Goal: Communication & Community: Answer question/provide support

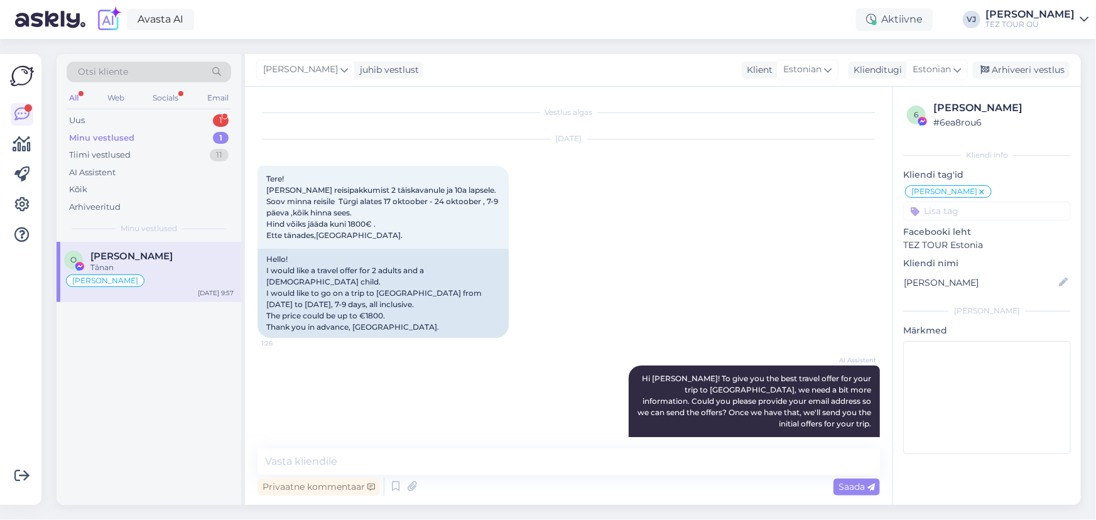
scroll to position [438, 0]
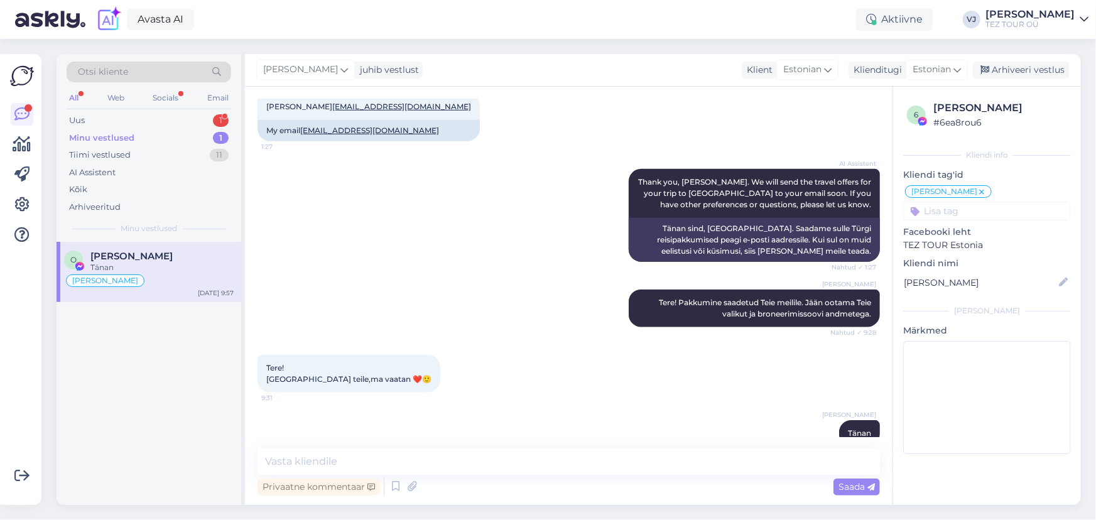
click at [184, 262] on div "Tänan" at bounding box center [161, 267] width 143 height 11
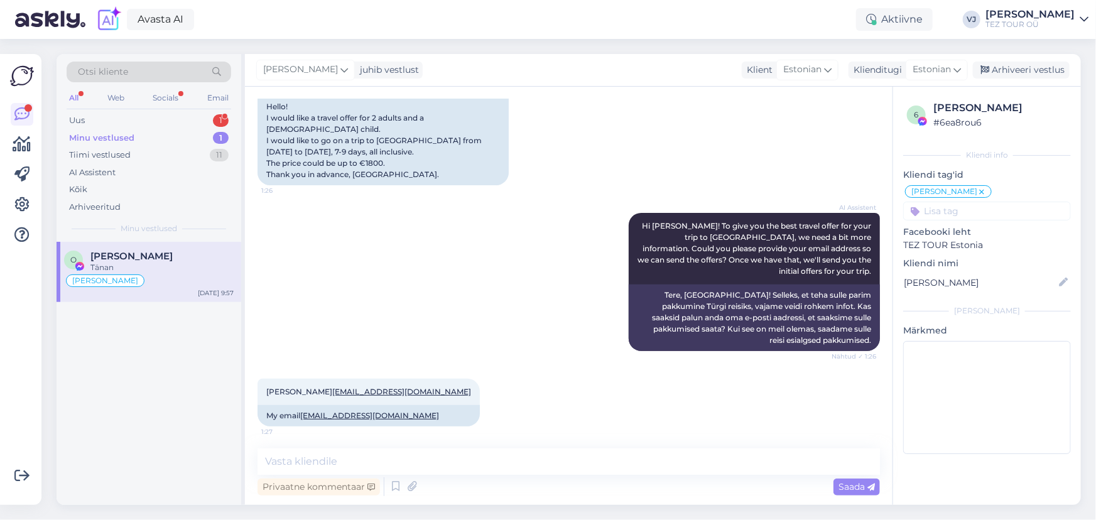
scroll to position [153, 0]
click at [192, 134] on div "Minu vestlused 1" at bounding box center [149, 138] width 165 height 18
click at [200, 262] on div "Tänan" at bounding box center [161, 267] width 143 height 11
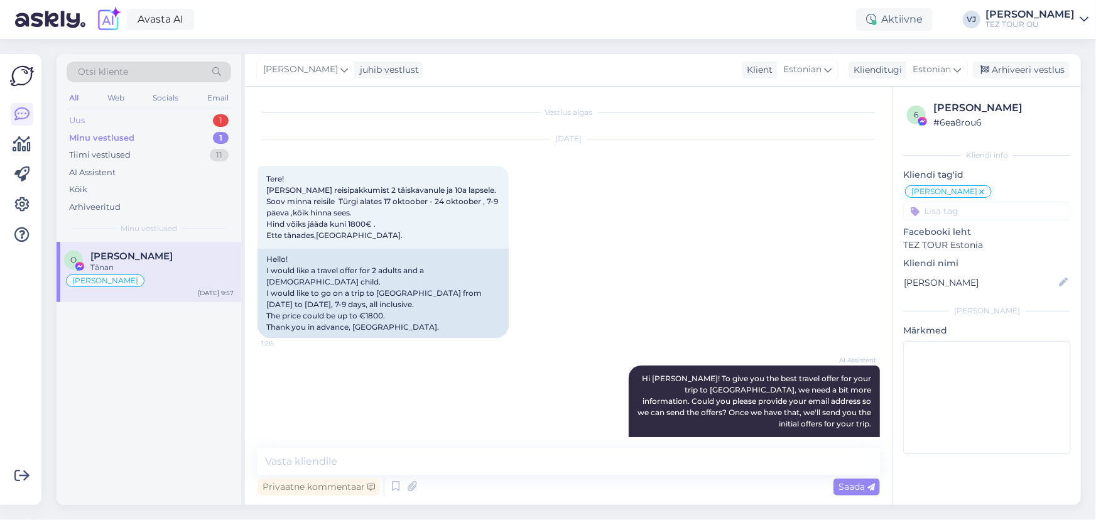
click at [148, 118] on div "Uus 1" at bounding box center [149, 121] width 165 height 18
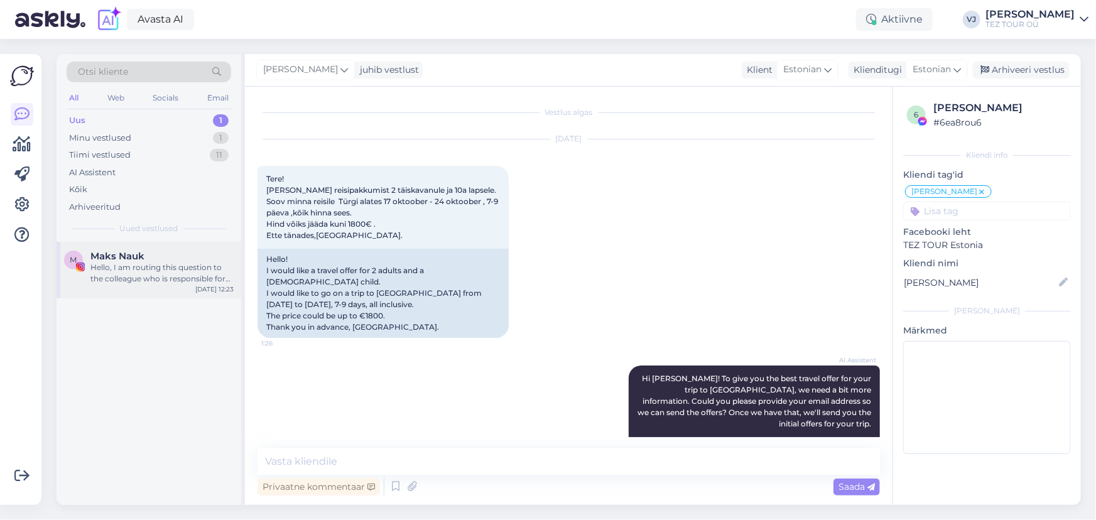
click at [207, 270] on div "Hello, I am routing this question to the colleague who is responsible for this …" at bounding box center [161, 273] width 143 height 23
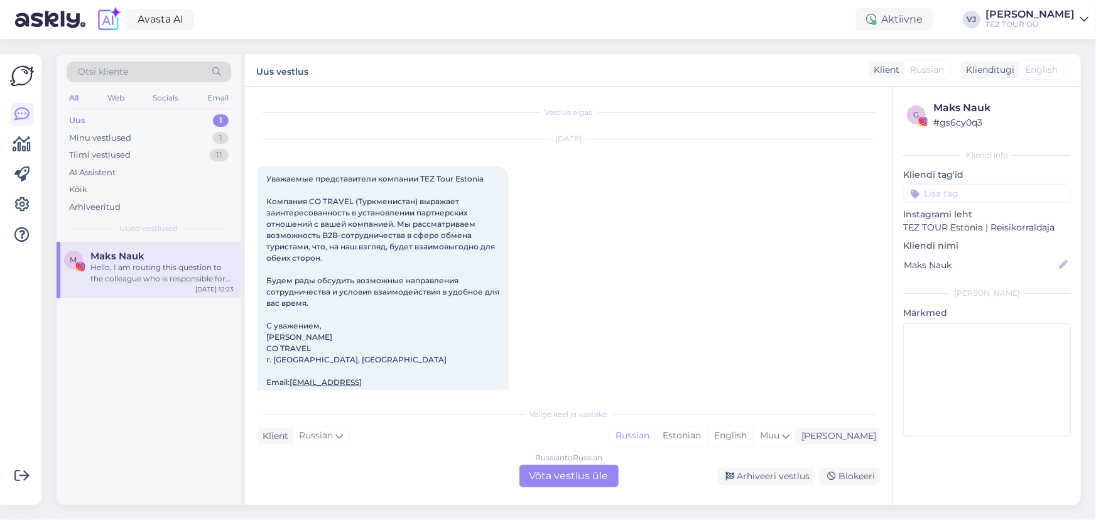
scroll to position [1818, 0]
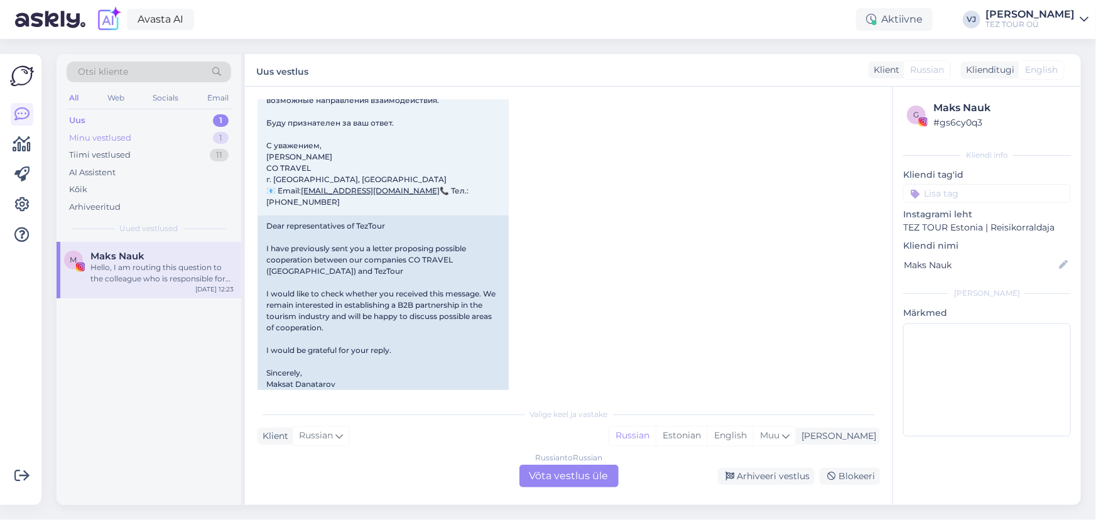
click at [137, 134] on div "Minu vestlused 1" at bounding box center [149, 138] width 165 height 18
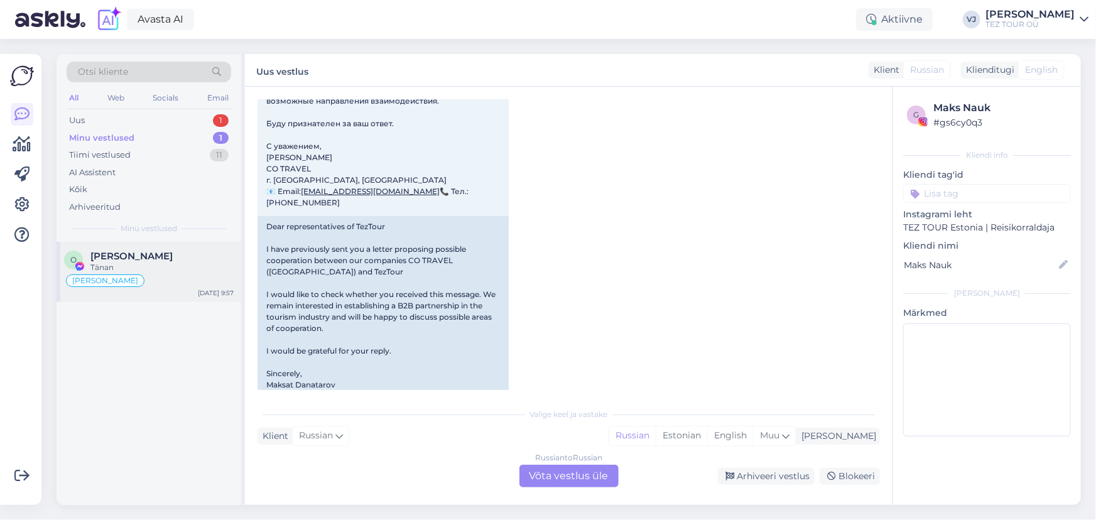
click at [182, 249] on div "O Oksana Oksik Tänan Vladimir Suhtleb Oct 15 9:57" at bounding box center [149, 272] width 185 height 60
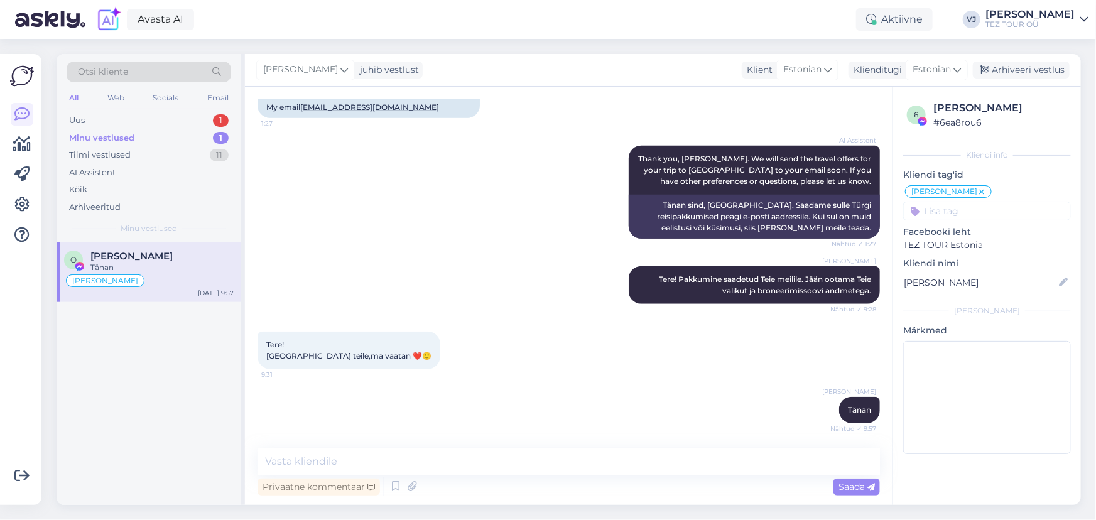
scroll to position [438, 0]
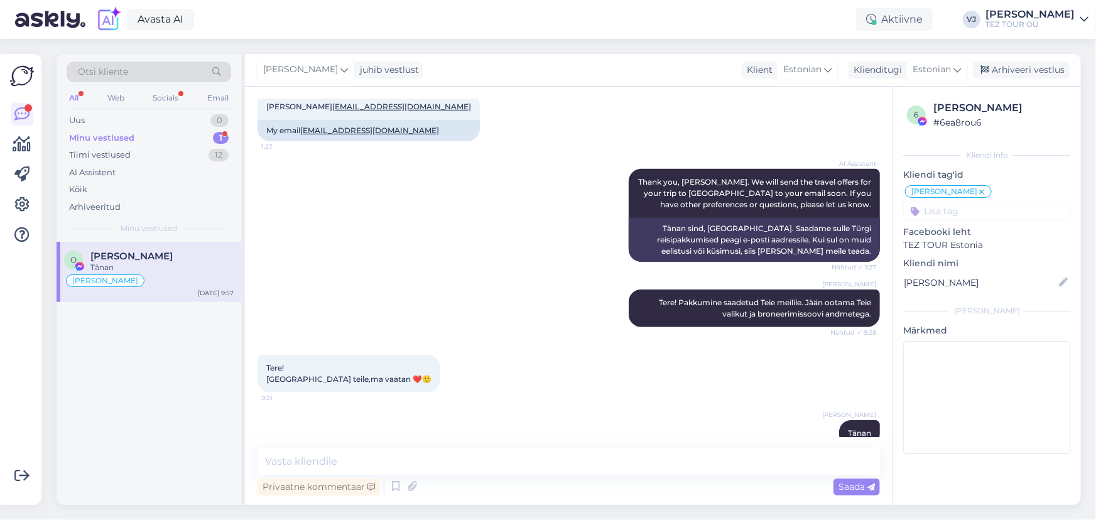
click at [341, 180] on div "AI Assistent Thank you, Oksana. We will send the travel offers for your trip to…" at bounding box center [569, 215] width 623 height 121
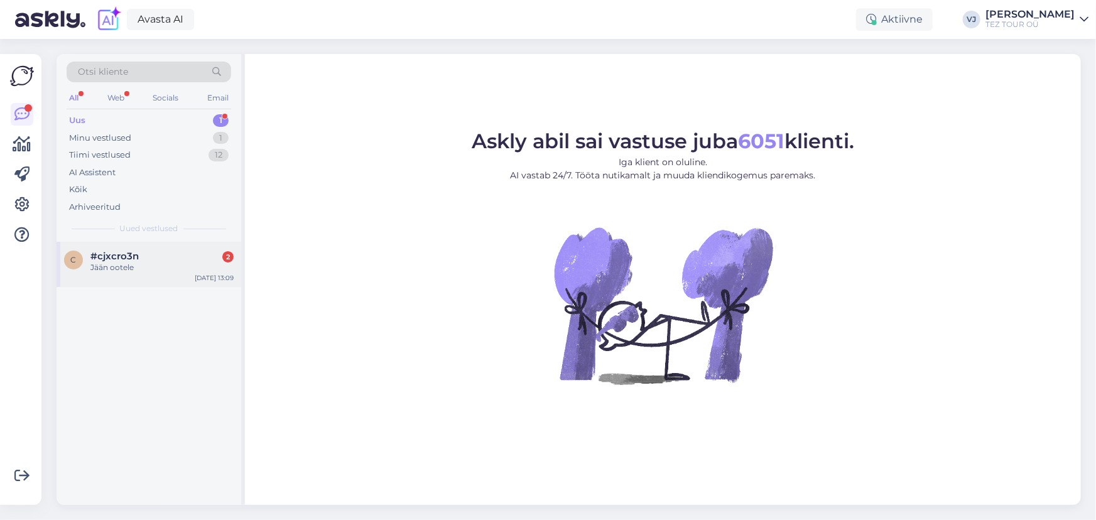
click at [221, 262] on div "Jään ootele" at bounding box center [161, 267] width 143 height 11
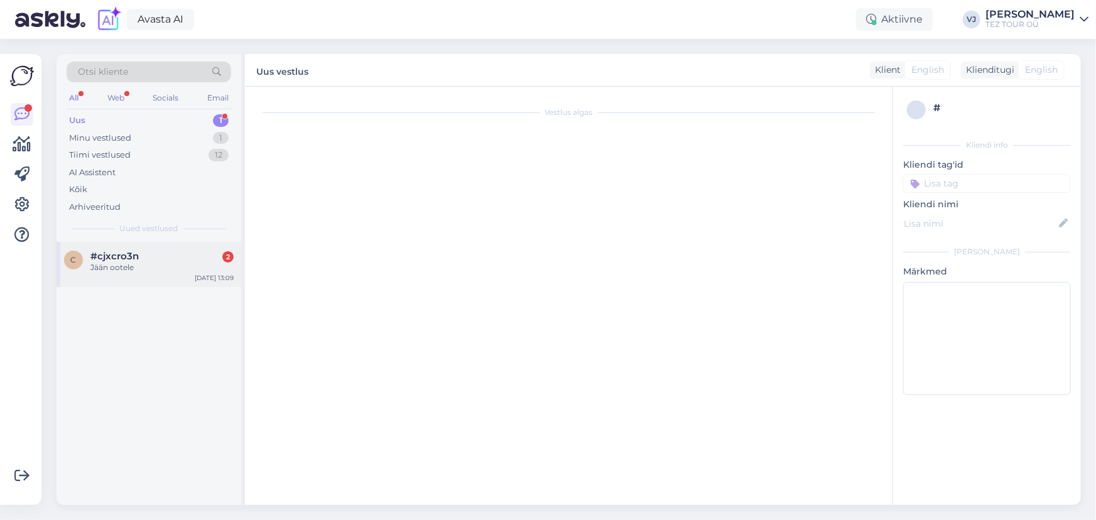
scroll to position [402, 0]
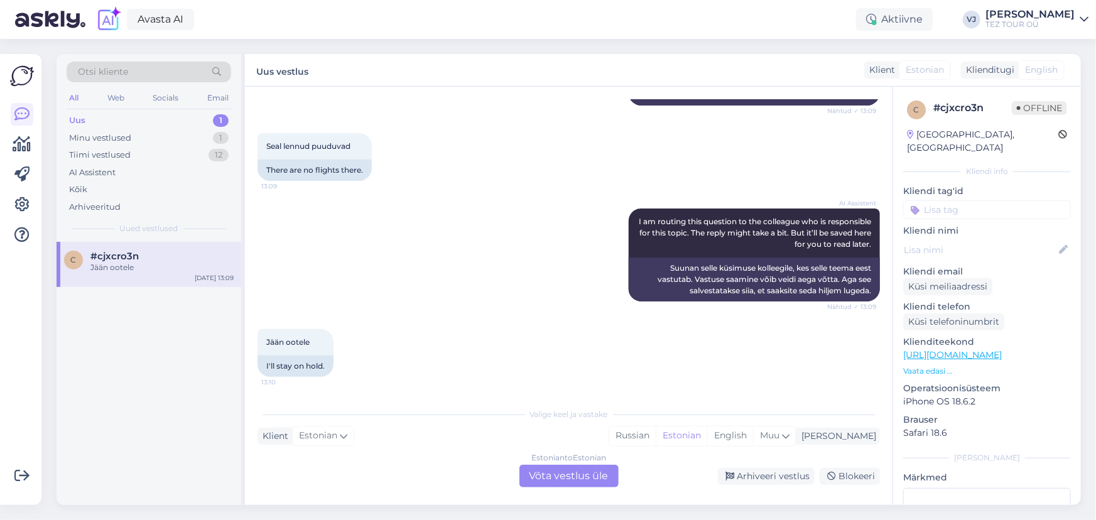
click at [383, 261] on div "AI Assistent I am routing this question to the colleague who is responsible for…" at bounding box center [569, 255] width 623 height 121
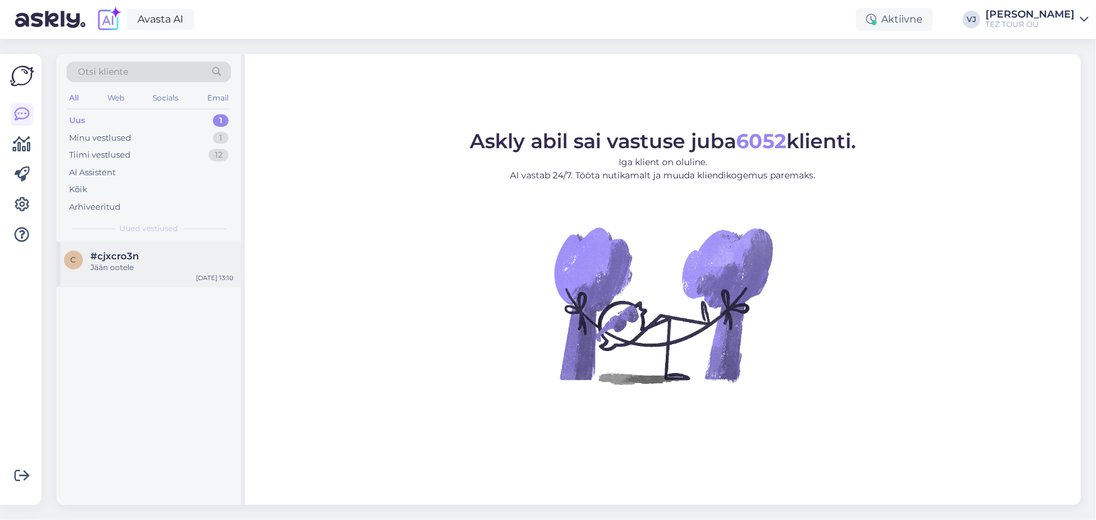
click at [166, 258] on div "#cjxcro3n" at bounding box center [161, 256] width 143 height 11
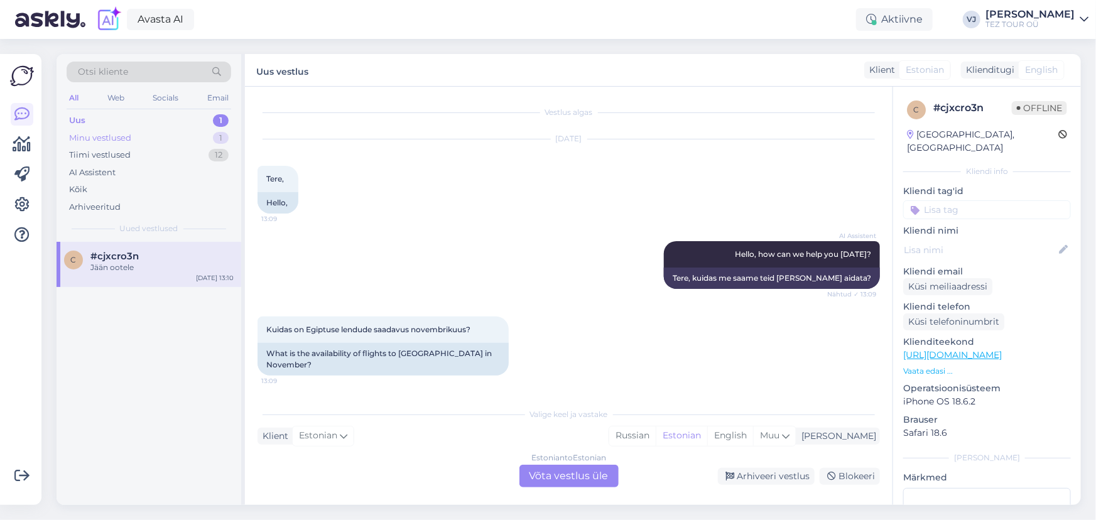
click at [131, 134] on div "Minu vestlused" at bounding box center [100, 138] width 62 height 13
click at [189, 276] on div "[PERSON_NAME]" at bounding box center [149, 280] width 170 height 15
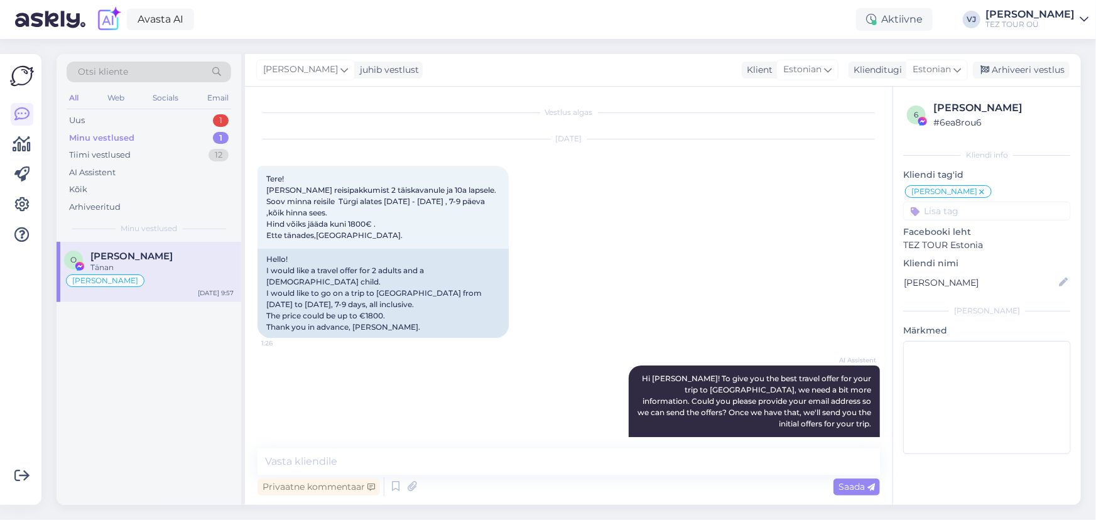
scroll to position [438, 0]
